Goal: Task Accomplishment & Management: Manage account settings

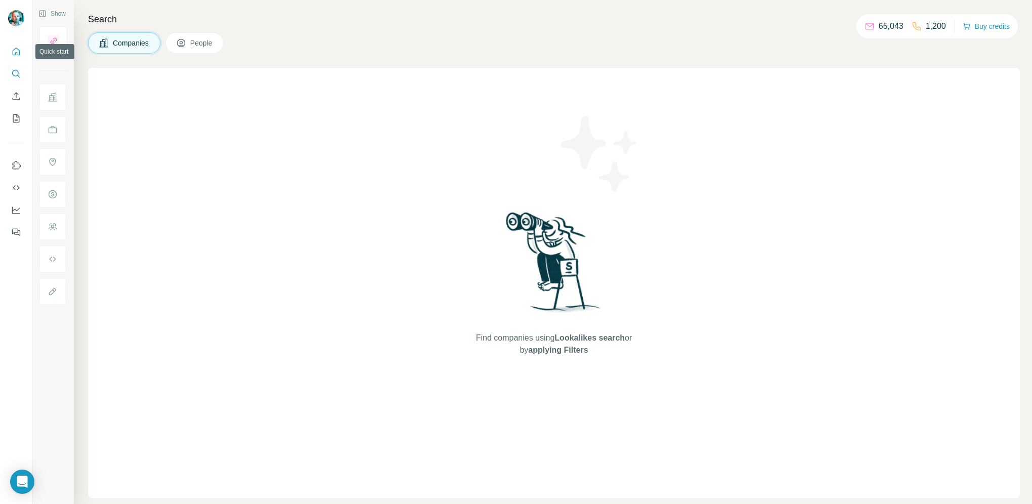
click at [19, 52] on icon "Quick start" at bounding box center [17, 52] width 8 height 8
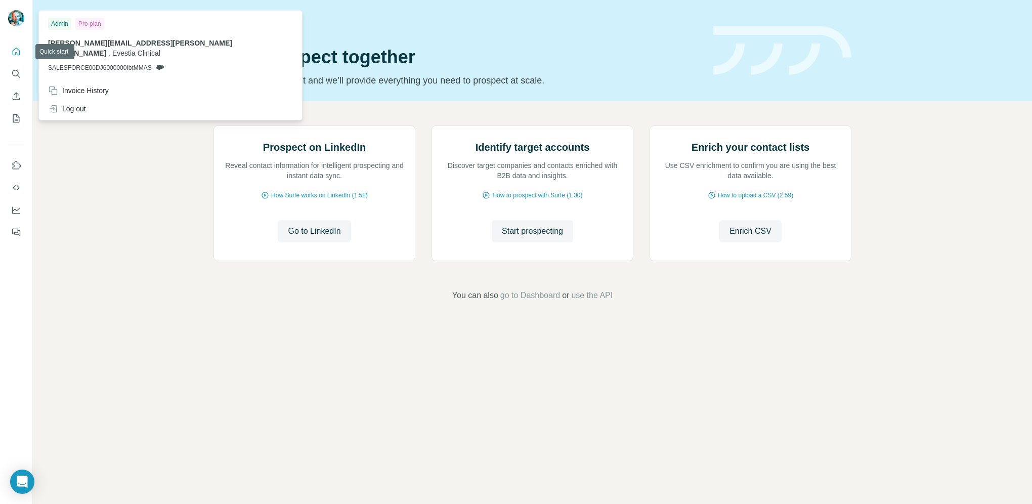
click at [14, 9] on div at bounding box center [17, 19] width 29 height 33
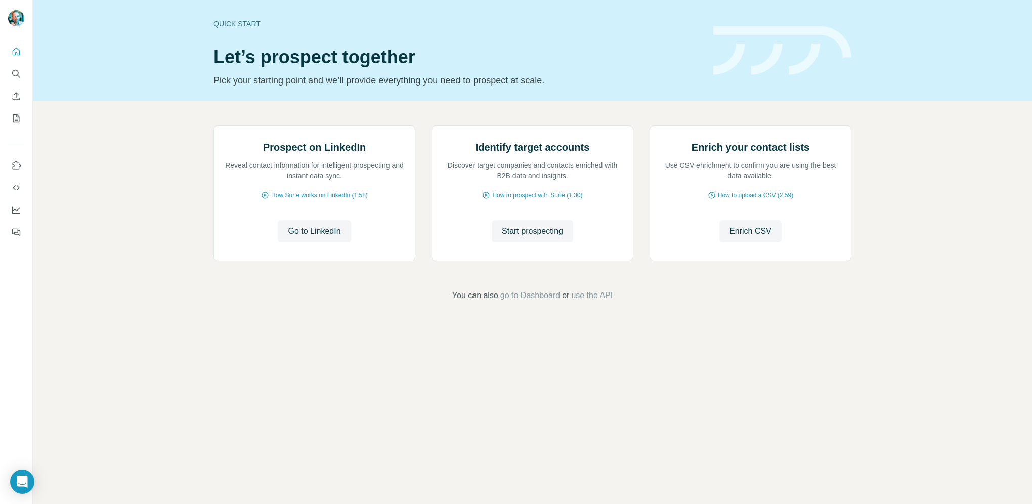
click at [14, 17] on img at bounding box center [16, 18] width 16 height 16
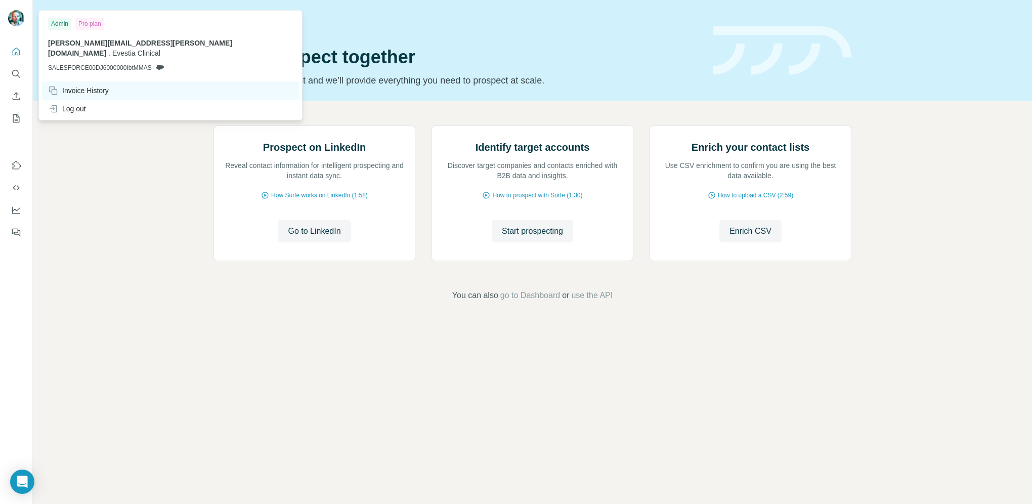
click at [77, 85] on div "Invoice History" at bounding box center [78, 90] width 61 height 10
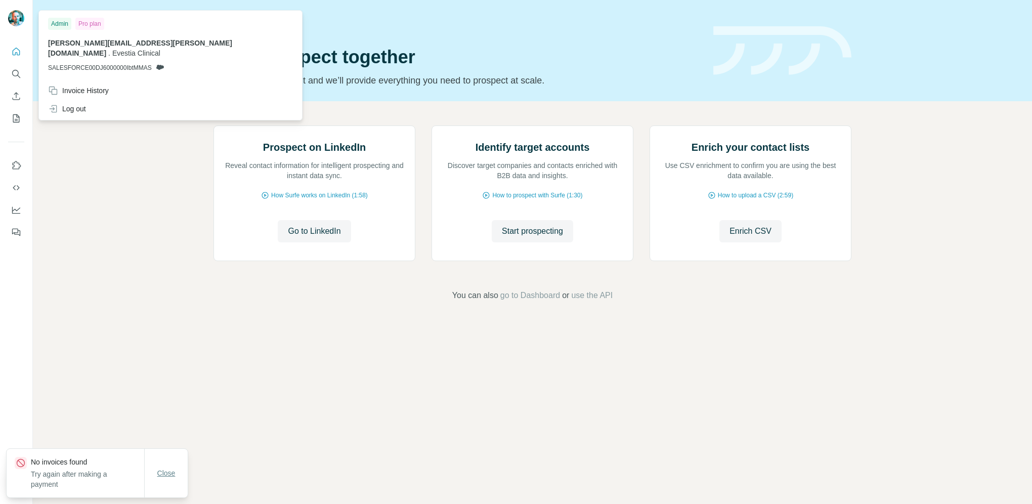
click at [167, 469] on span "Close" at bounding box center [166, 473] width 18 height 10
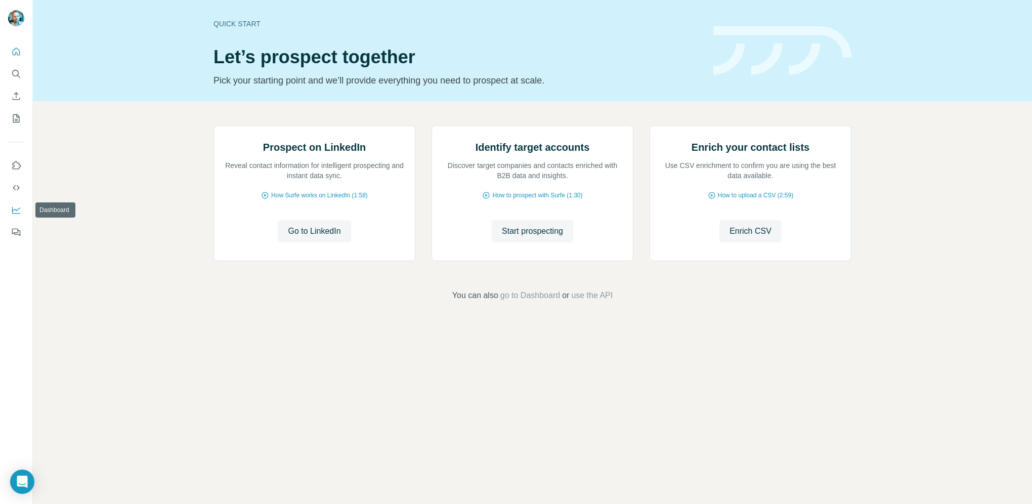
click at [18, 207] on icon "Dashboard" at bounding box center [16, 210] width 10 height 10
